Goal: Task Accomplishment & Management: Manage account settings

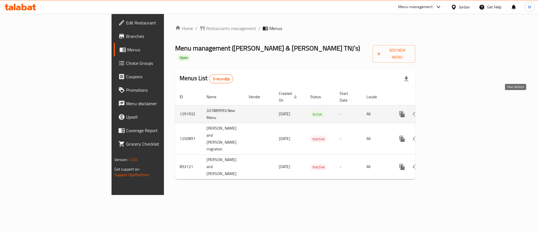
click at [446, 111] on icon "enhanced table" at bounding box center [442, 114] width 7 height 7
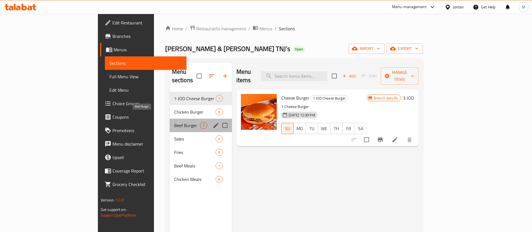
click at [174, 122] on span "Beef Burger" at bounding box center [187, 125] width 26 height 7
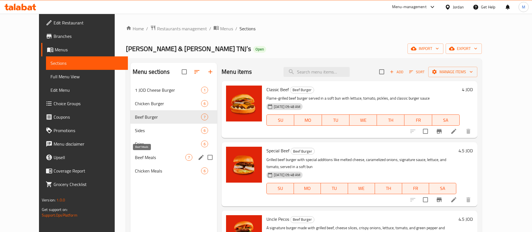
click at [159, 157] on span "Beef Meals" at bounding box center [160, 157] width 50 height 7
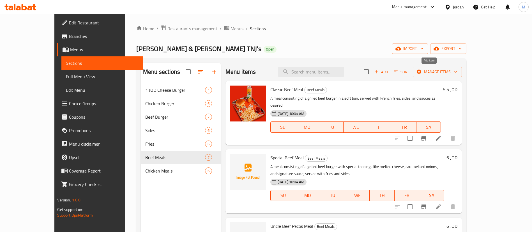
click at [389, 70] on span "Add" at bounding box center [381, 72] width 15 height 6
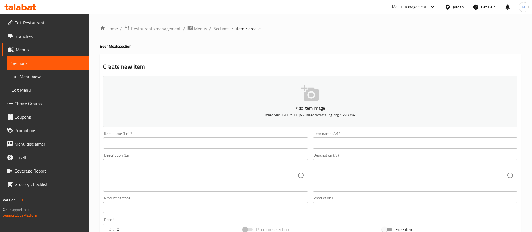
click at [229, 140] on input "text" at bounding box center [205, 142] width 205 height 11
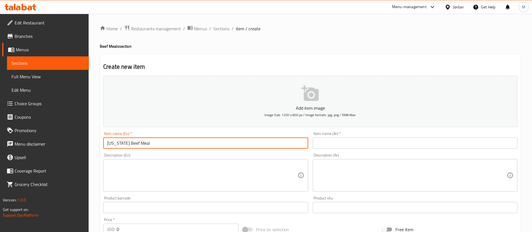
type input "[US_STATE] Beef Meal"
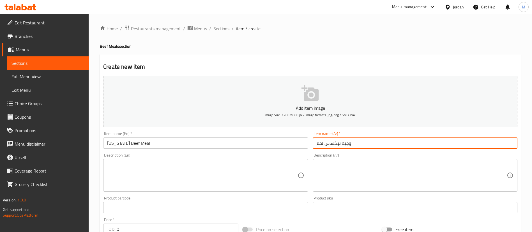
type input "وجبة تيكساس لحم"
click at [355, 177] on textarea at bounding box center [412, 175] width 190 height 27
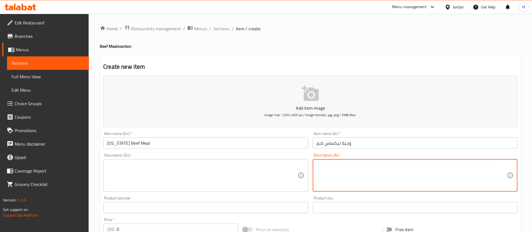
paste textarea "صوص تكساس و خس و بندورة بصل مكرمال و جبنة امنتال"
type textarea "صوص تكساس و خس و بندورة بصل مكرمال و جبنة امنتال"
click at [142, 187] on textarea at bounding box center [202, 175] width 190 height 27
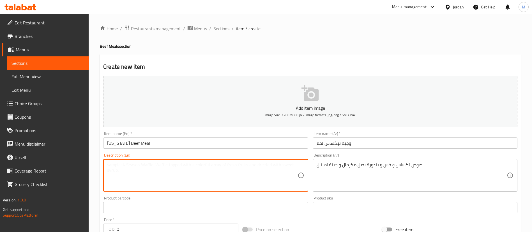
paste textarea "[US_STATE] sauce, lettuce, tomatoes, caramelized onions, and Emmental cheese."
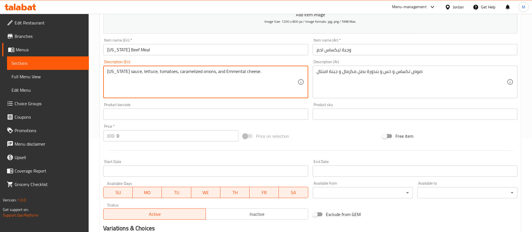
type textarea "[US_STATE] sauce, lettuce, tomatoes, caramelized onions, and Emmental cheese."
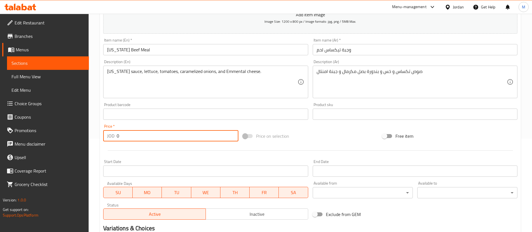
drag, startPoint x: 135, startPoint y: 136, endPoint x: 99, endPoint y: 140, distance: 36.3
click at [99, 140] on div "Home / Restaurants management / Menus / Sections / item / create Beef Meals sec…" at bounding box center [310, 111] width 443 height 383
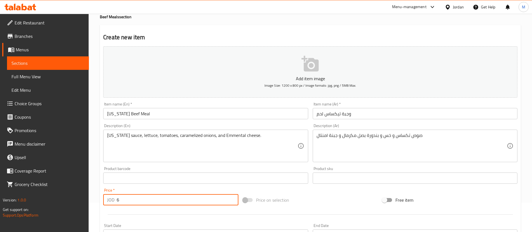
scroll to position [28, 0]
type input "6"
click at [307, 64] on icon "button" at bounding box center [309, 65] width 17 height 16
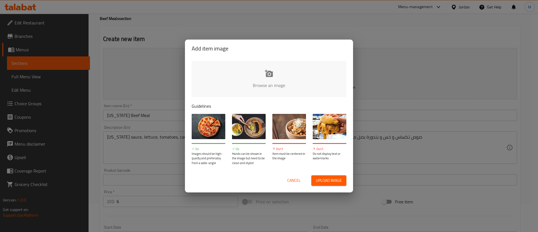
click at [268, 67] on input "file" at bounding box center [459, 87] width 534 height 52
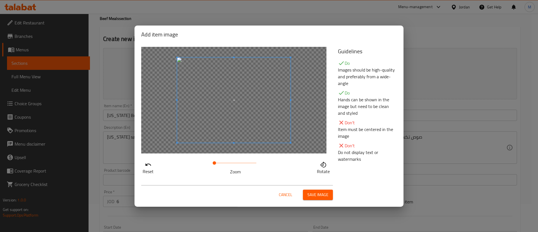
click at [319, 197] on span "Save image" at bounding box center [318, 194] width 21 height 7
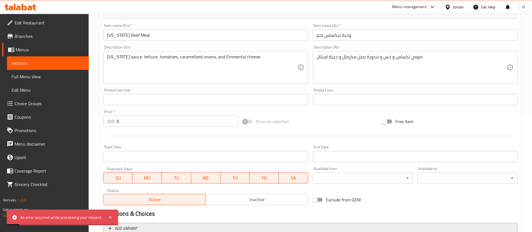
scroll to position [172, 0]
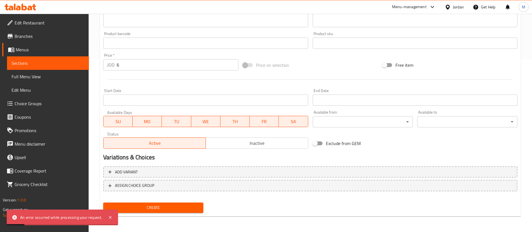
click at [189, 207] on span "Create" at bounding box center [153, 207] width 91 height 7
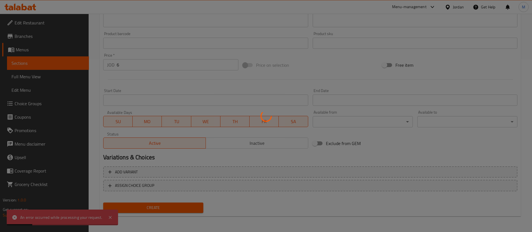
type input "0"
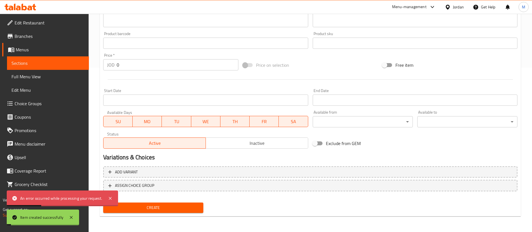
scroll to position [0, 0]
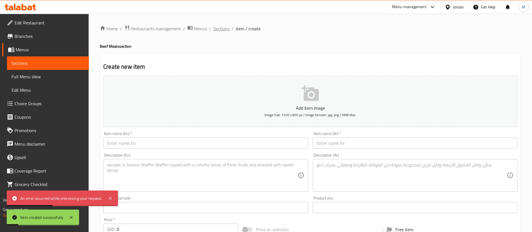
click at [216, 27] on span "Sections" at bounding box center [221, 28] width 16 height 7
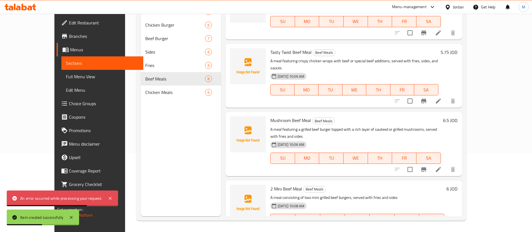
scroll to position [286, 0]
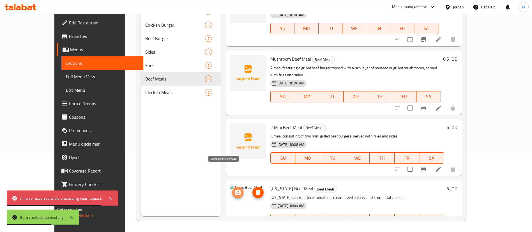
click at [234, 189] on icon "upload picture" at bounding box center [237, 192] width 7 height 7
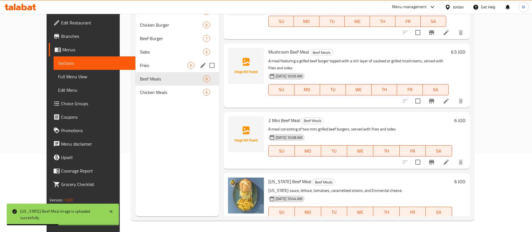
click at [144, 71] on div "Fries 6" at bounding box center [177, 65] width 84 height 13
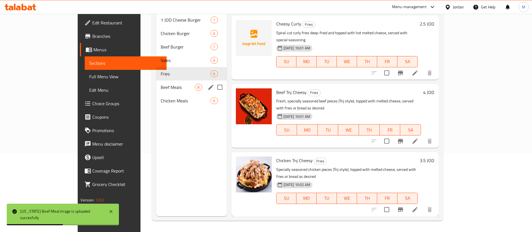
scroll to position [150, 0]
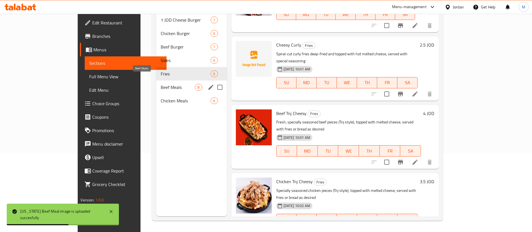
click at [161, 84] on span "Beef Meals" at bounding box center [178, 87] width 34 height 7
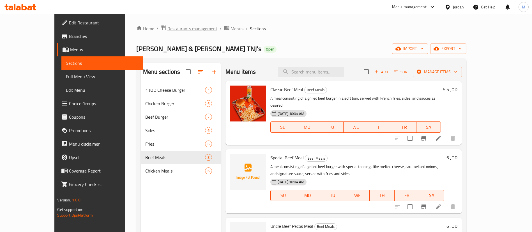
click at [167, 30] on span "Restaurants management" at bounding box center [192, 28] width 50 height 7
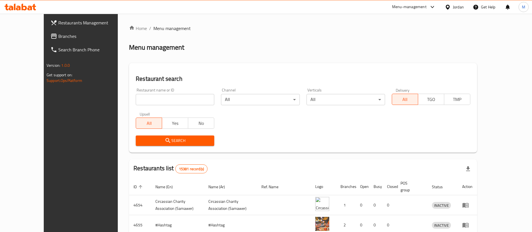
click at [67, 21] on span "Restaurants Management" at bounding box center [93, 22] width 70 height 7
